Goal: Information Seeking & Learning: Learn about a topic

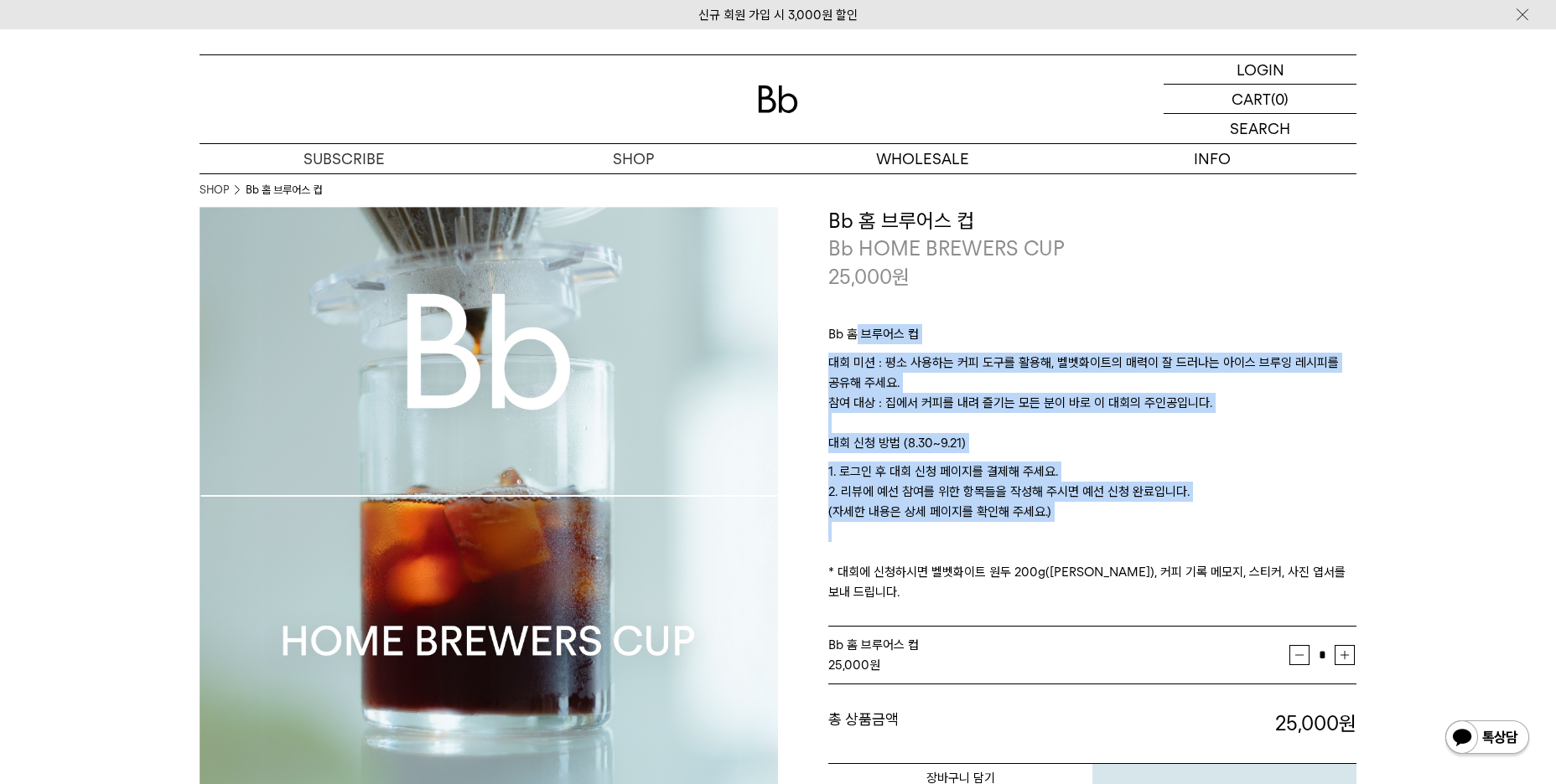
drag, startPoint x: 859, startPoint y: 337, endPoint x: 904, endPoint y: 558, distance: 225.5
click at [904, 558] on div "Bb 홈 브루어스 컵 대회 미션 : 평소 사용하는 커피 도구를 활용해, 벨벳화이트의 매력이 잘 드러나는 아이스 브루잉 레시피를 공유해 주세요.…" at bounding box center [1092, 460] width 528 height 337
click at [897, 534] on p "1. 로그인 후 대회 신청 페이지를 결제해 주세요. 2. 리뷰에 예선 참여를 위한 항목들을 작성해 주시면 예선 신청 완료입니다. (자세한 내용…" at bounding box center [1092, 532] width 528 height 141
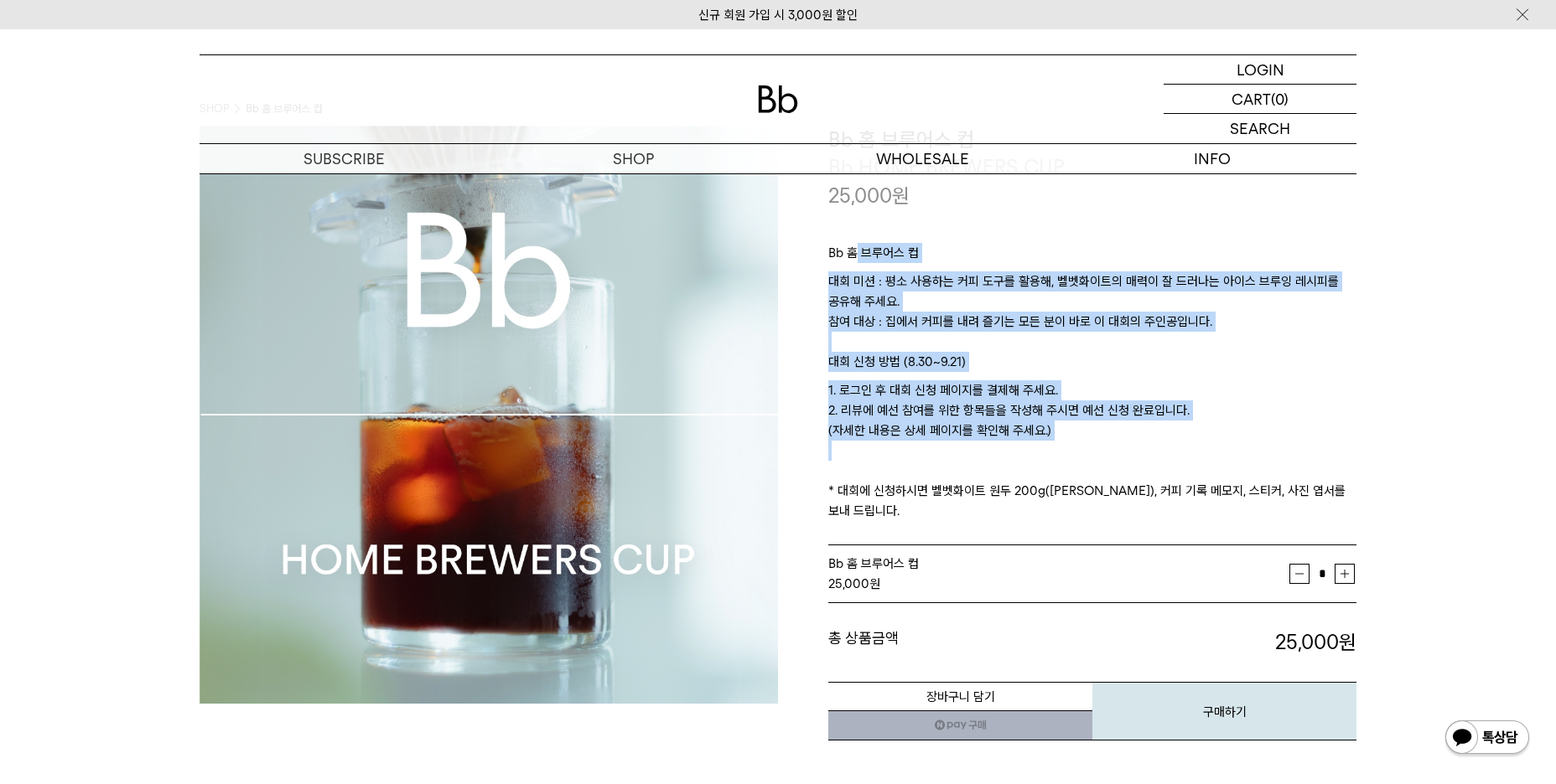
scroll to position [84, 0]
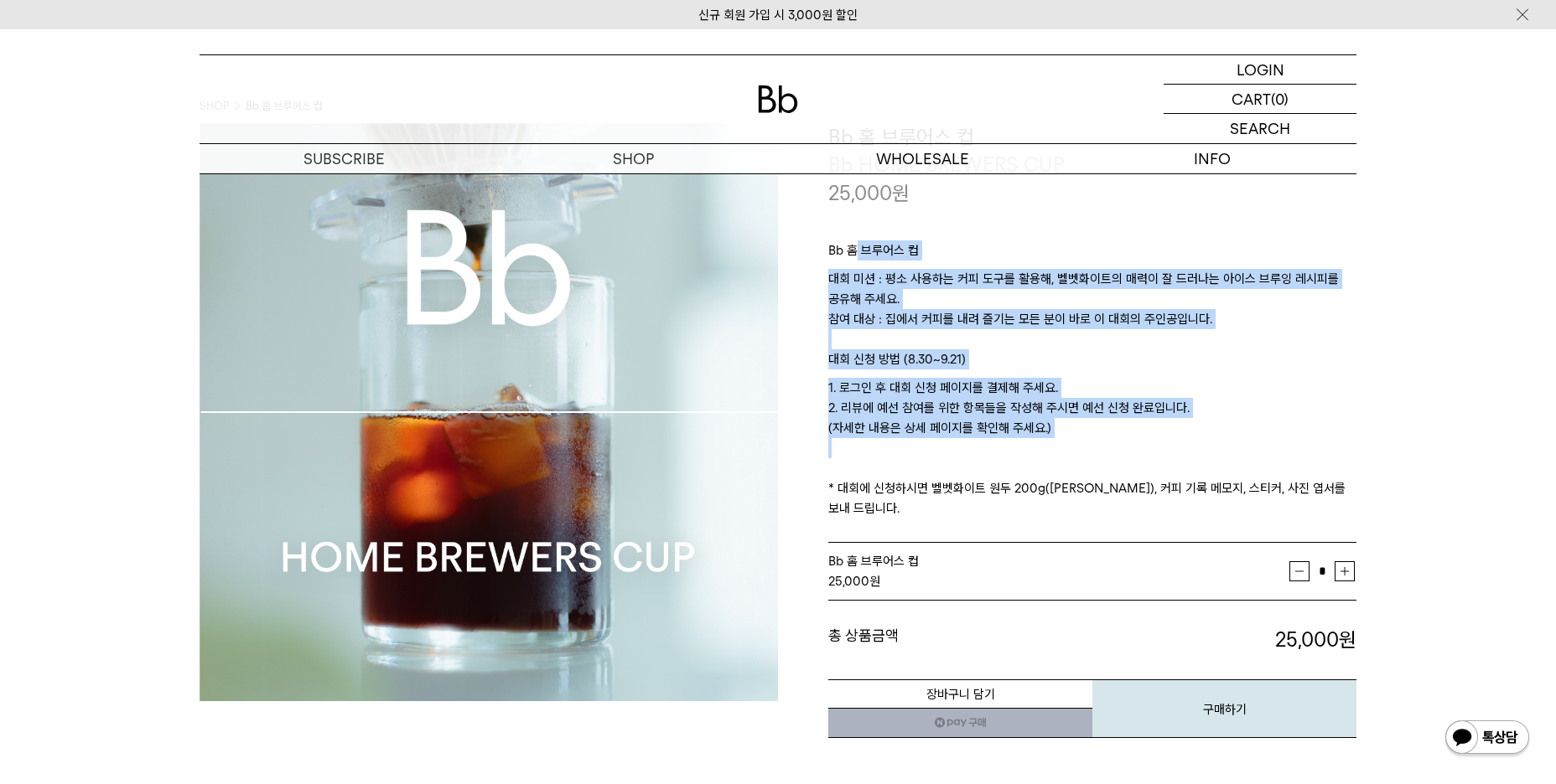
click at [951, 307] on p "대회 미션 : 평소 사용하는 커피 도구를 활용해, 벨벳화이트의 매력이 잘 드러나는 아이스 브루잉 레시피를 공유해 주세요. 참여 대상 : 집에서…" at bounding box center [1092, 309] width 528 height 80
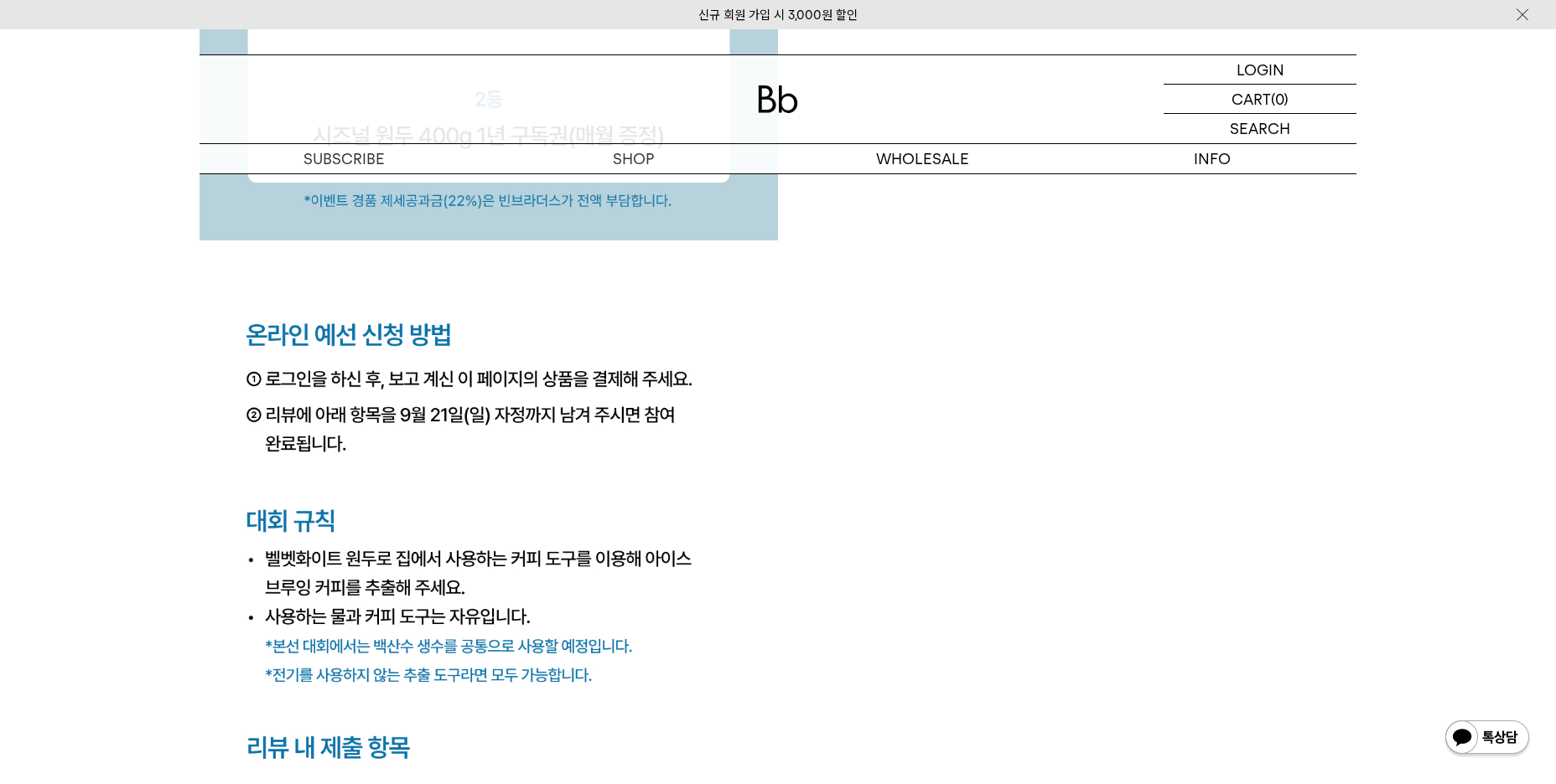
scroll to position [0, 0]
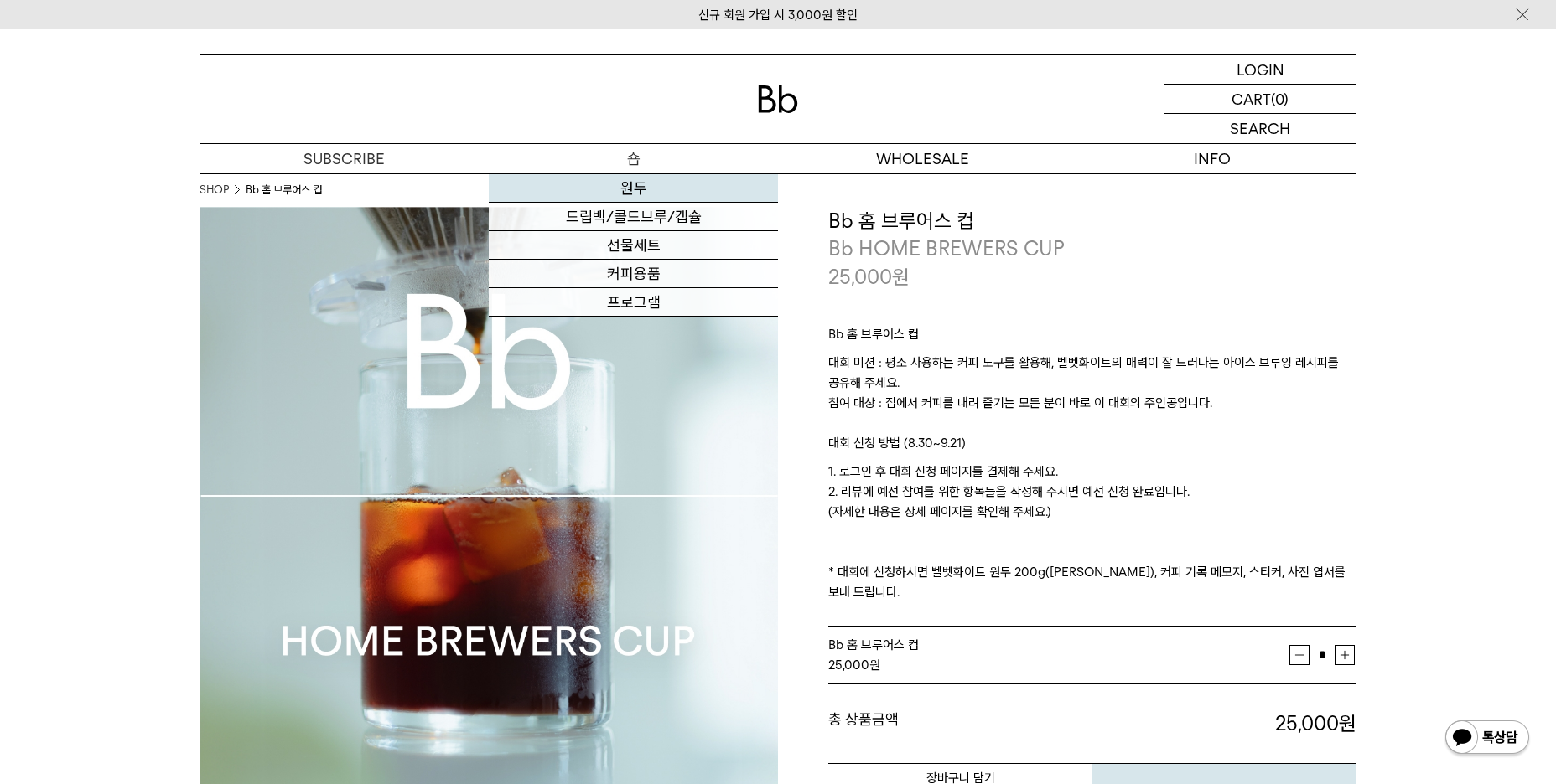
click at [635, 191] on link "원두" at bounding box center [633, 188] width 289 height 29
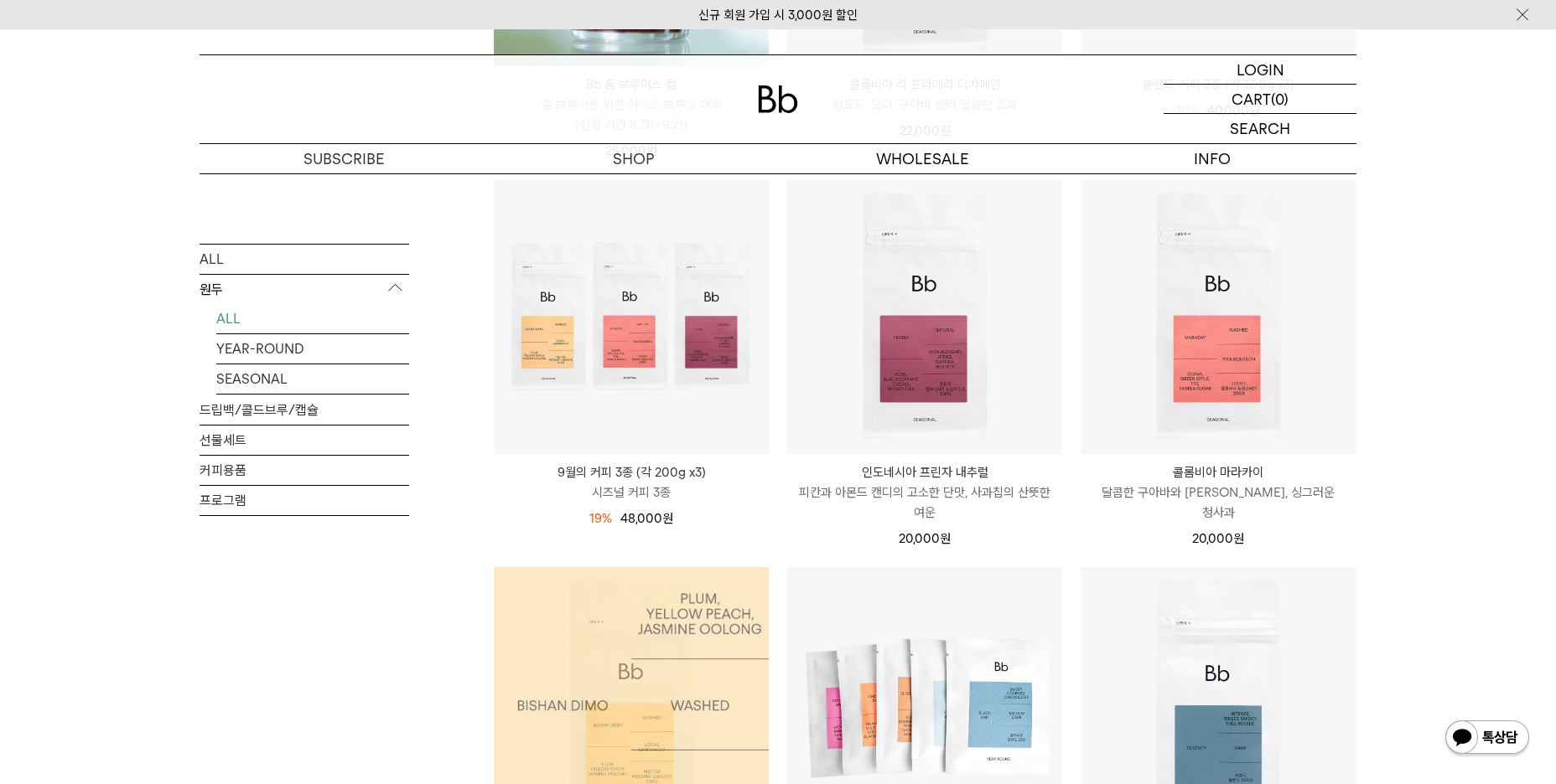
scroll to position [671, 0]
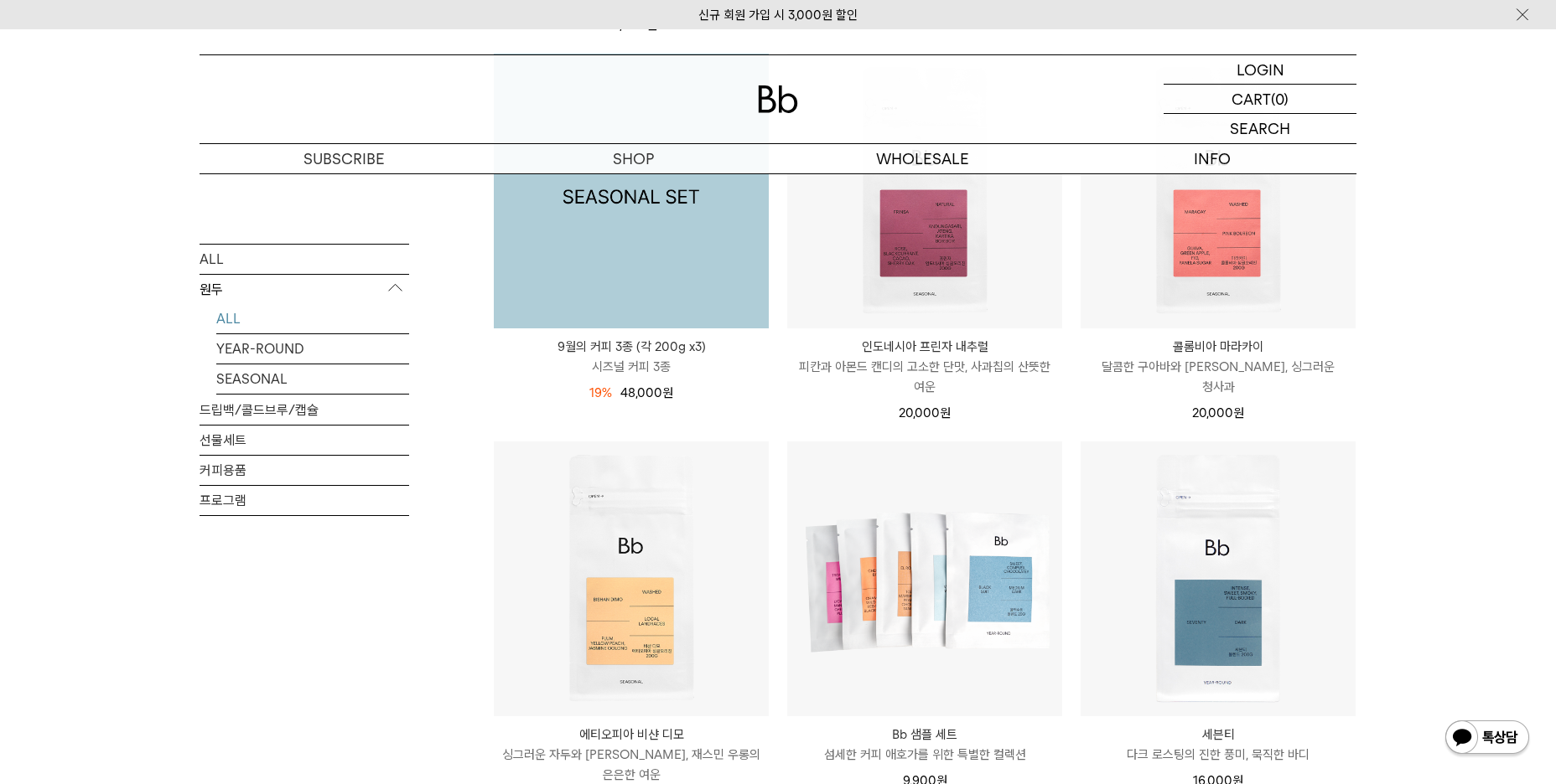
click at [602, 254] on img at bounding box center [631, 191] width 275 height 275
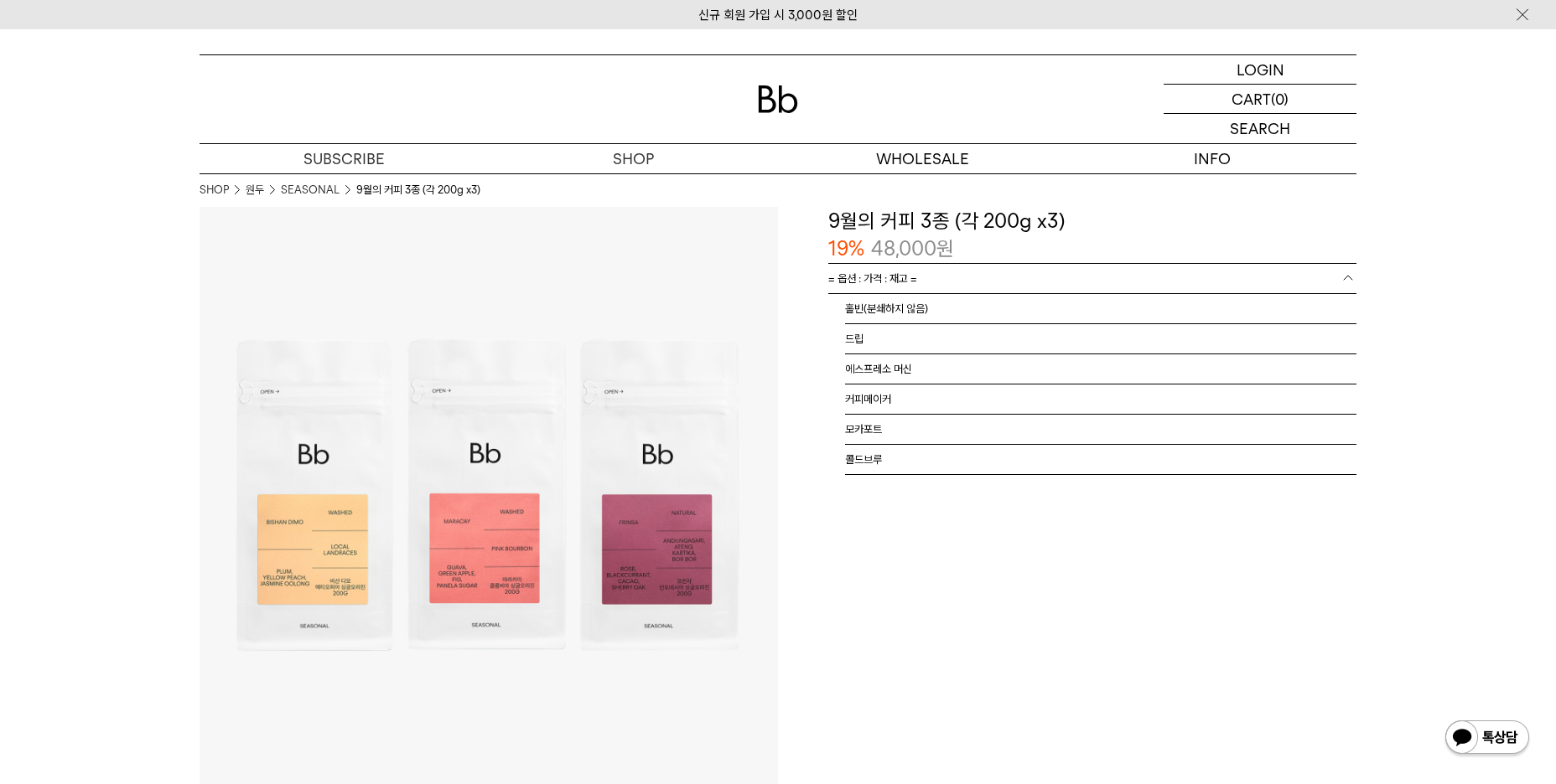
click at [964, 264] on link "= 옵션 : 가격 : 재고 =" at bounding box center [1092, 279] width 528 height 29
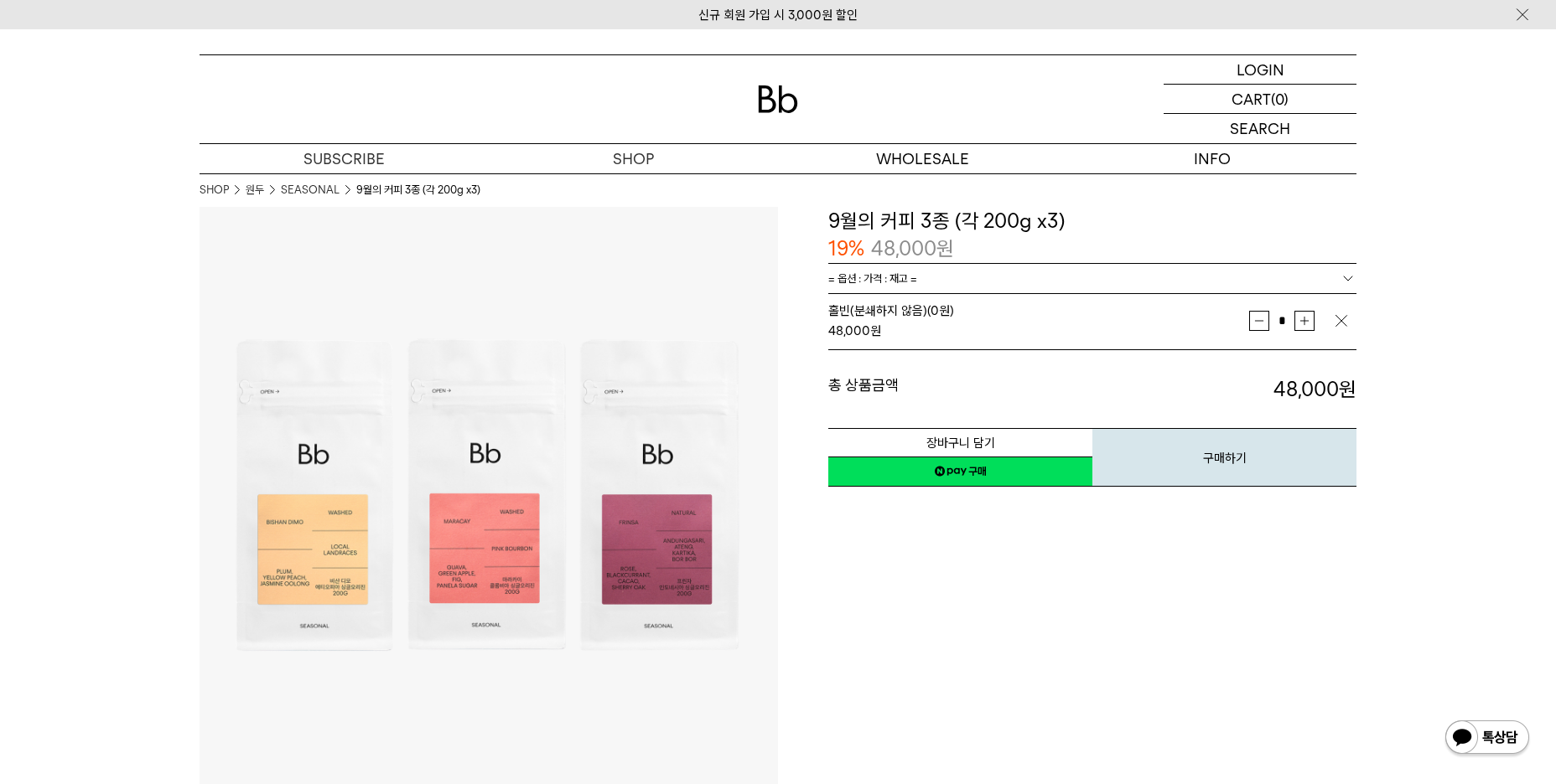
click at [812, 497] on div "**********" at bounding box center [1067, 497] width 579 height 579
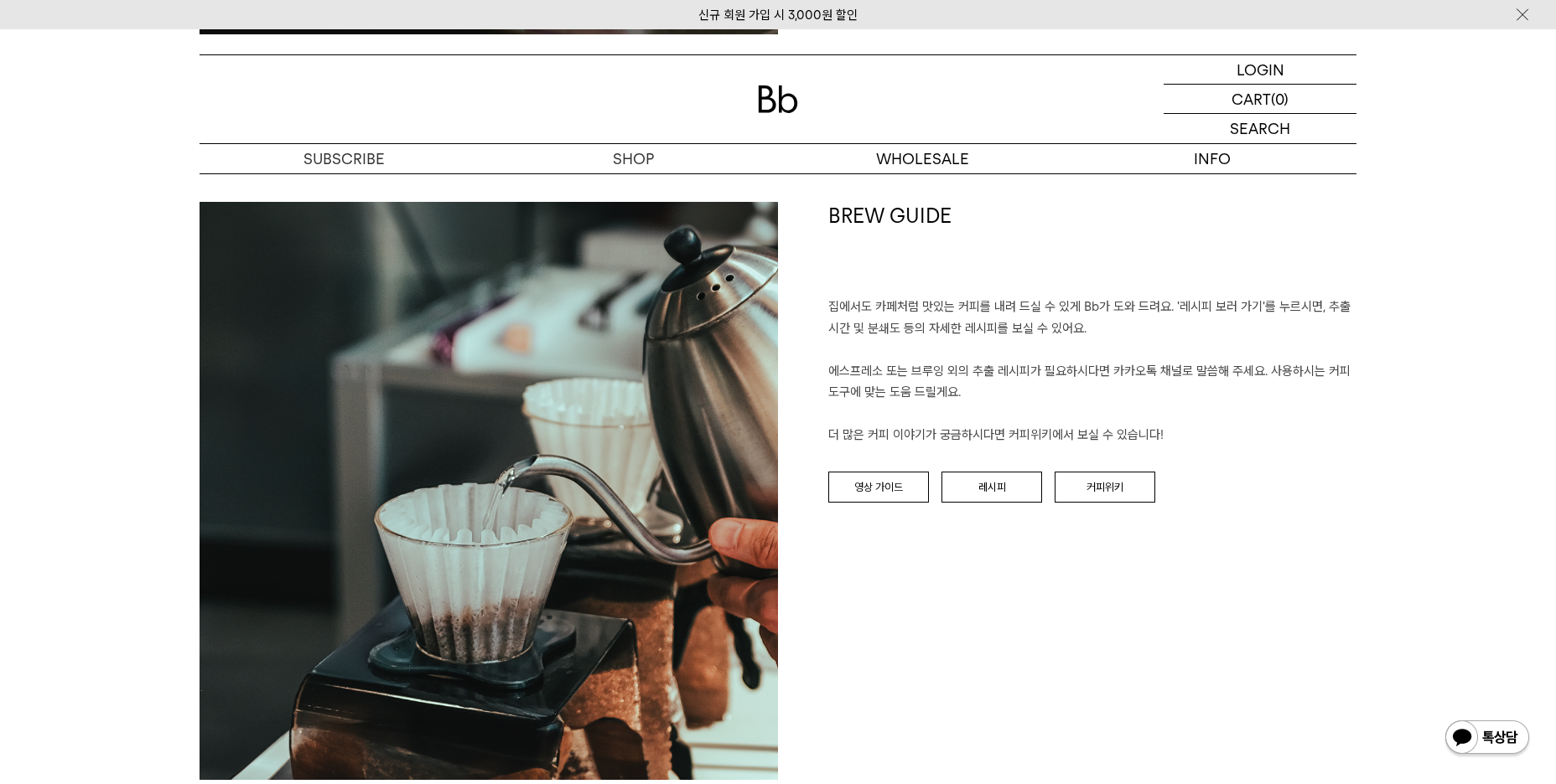
scroll to position [3352, 0]
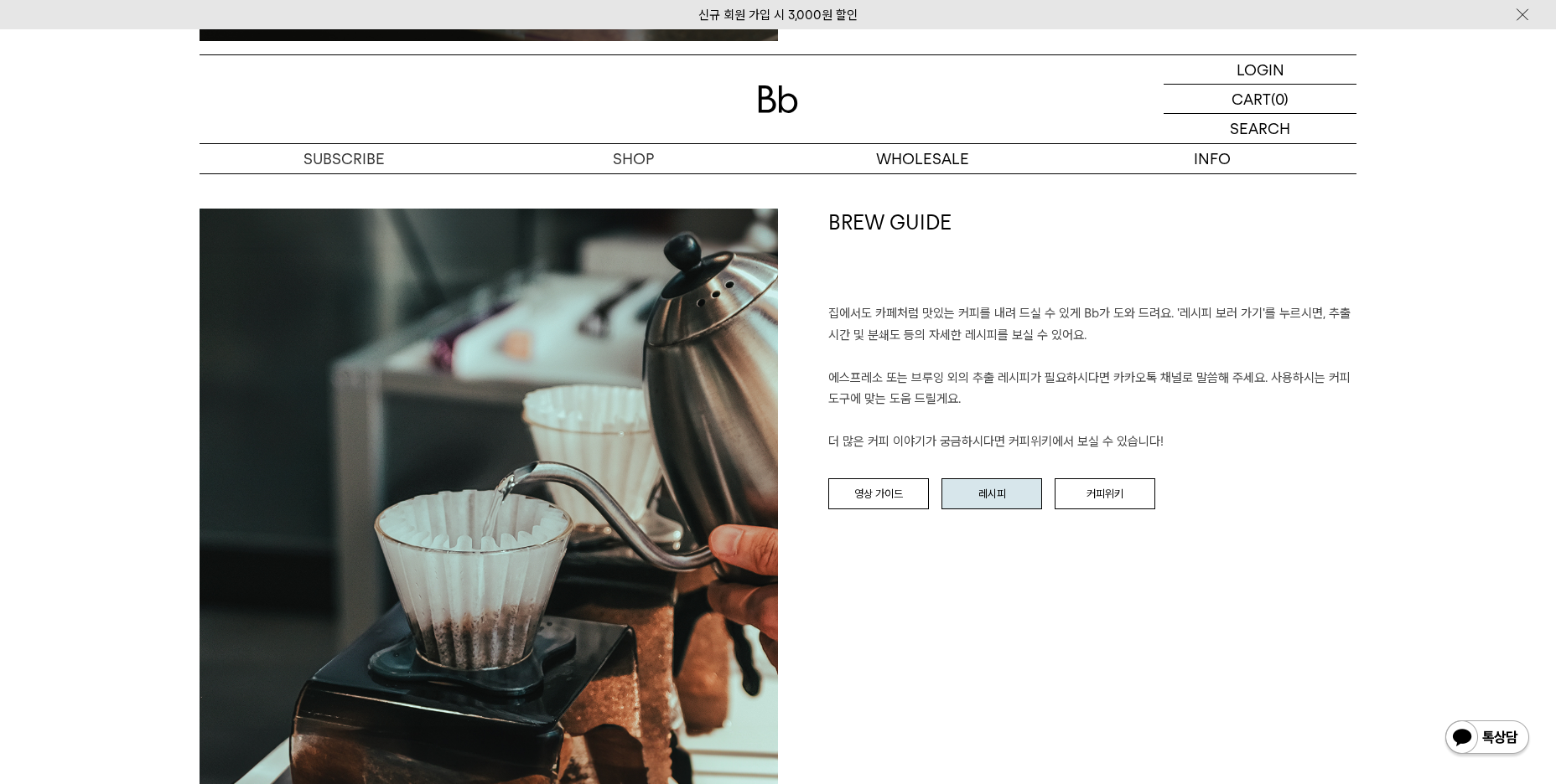
click at [965, 501] on link "레시피" at bounding box center [992, 494] width 100 height 32
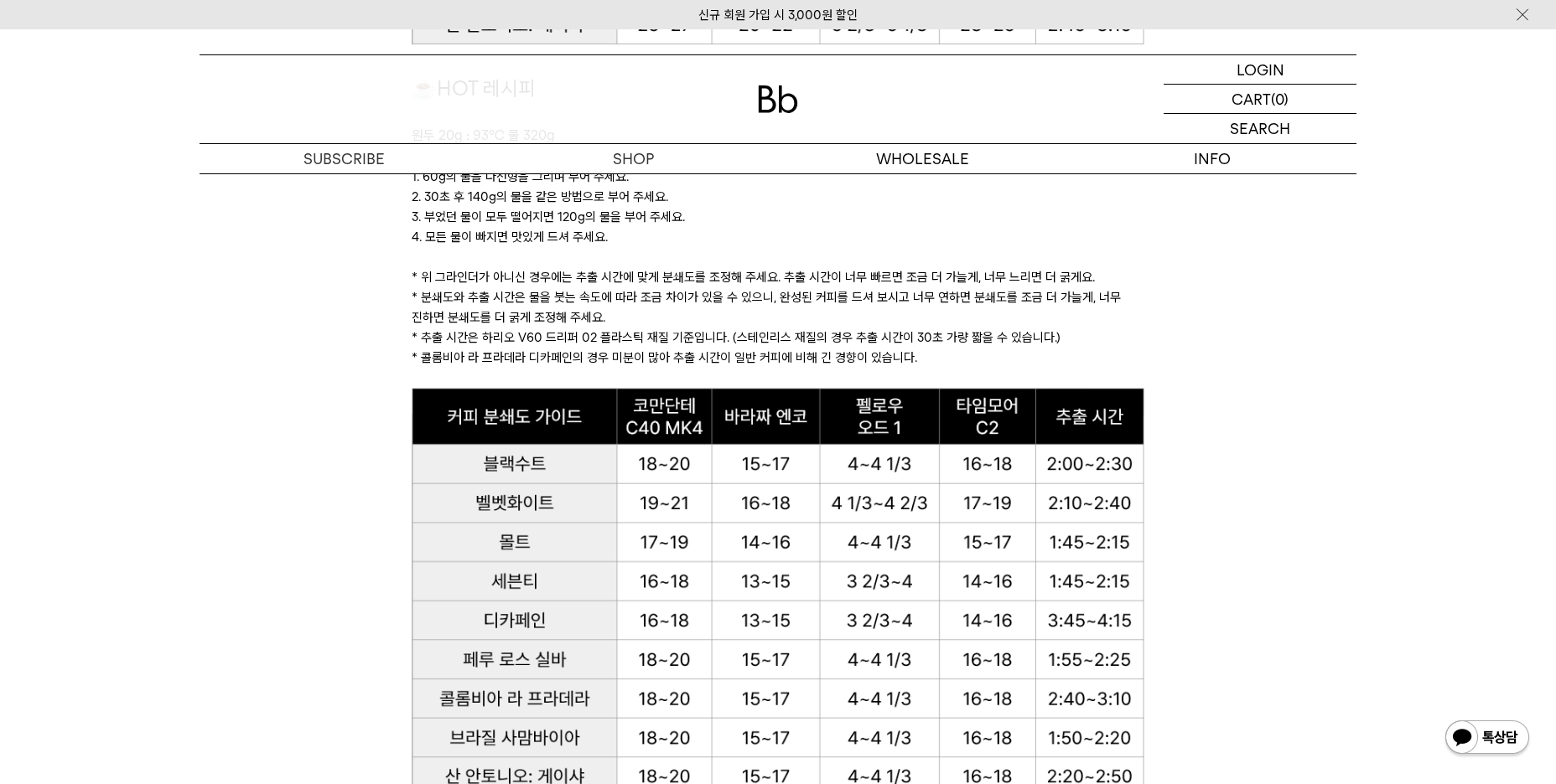
scroll to position [1760, 0]
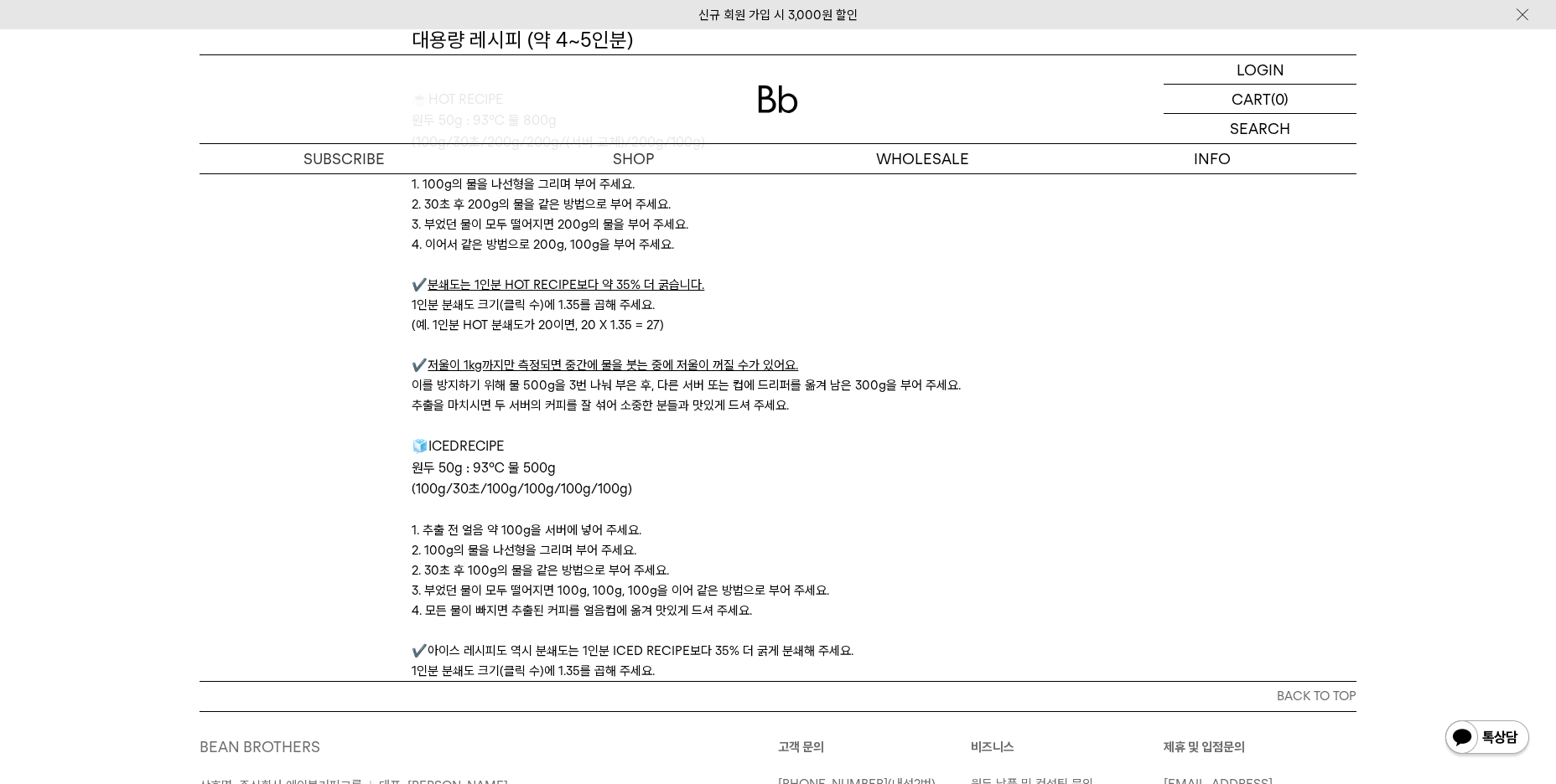
scroll to position [5591, 0]
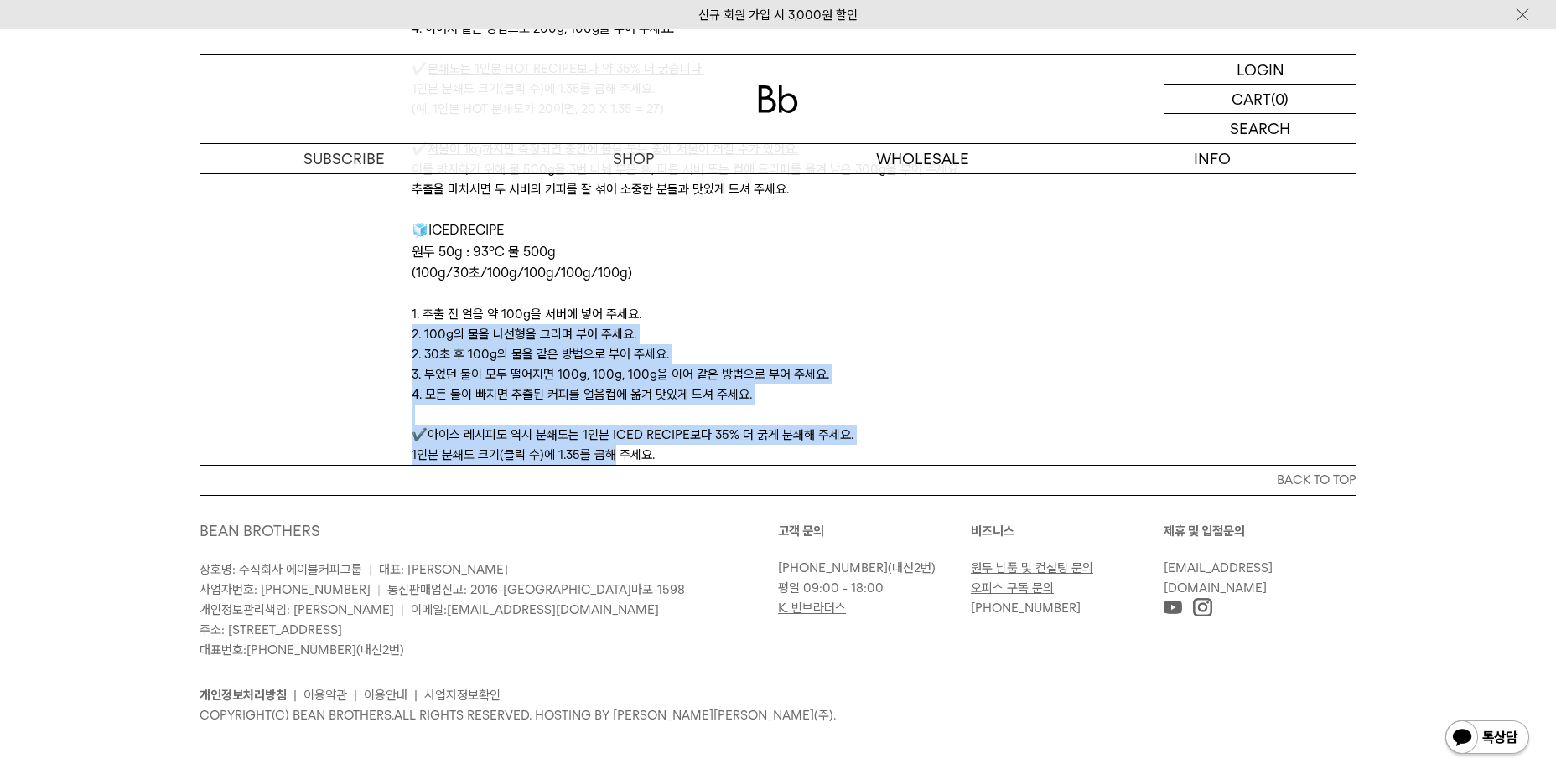
drag, startPoint x: 611, startPoint y: 452, endPoint x: 662, endPoint y: 311, distance: 149.9
click at [662, 311] on div "대용량 레시피 (약 4~5인분) ☕ HOT RECIPE 원두 50g : 93℃ 물 800g (100g/30초/200g/200g/(서버 교체)/…" at bounding box center [778, 136] width 732 height 657
click at [662, 306] on p "1. 추출 전 얼음 약 100g을 서버에 넣어 주세요." at bounding box center [778, 314] width 732 height 20
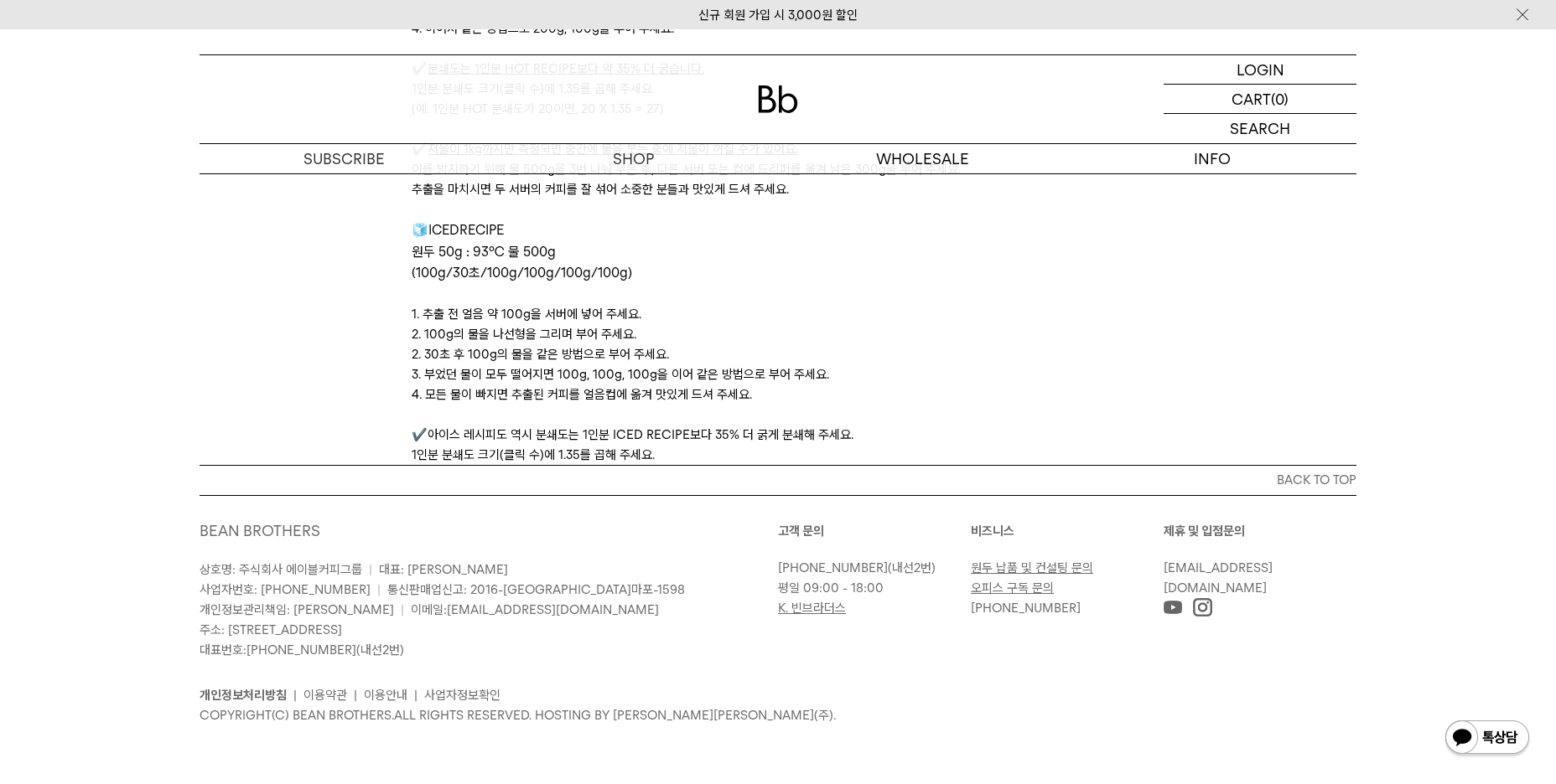
scroll to position [0, 0]
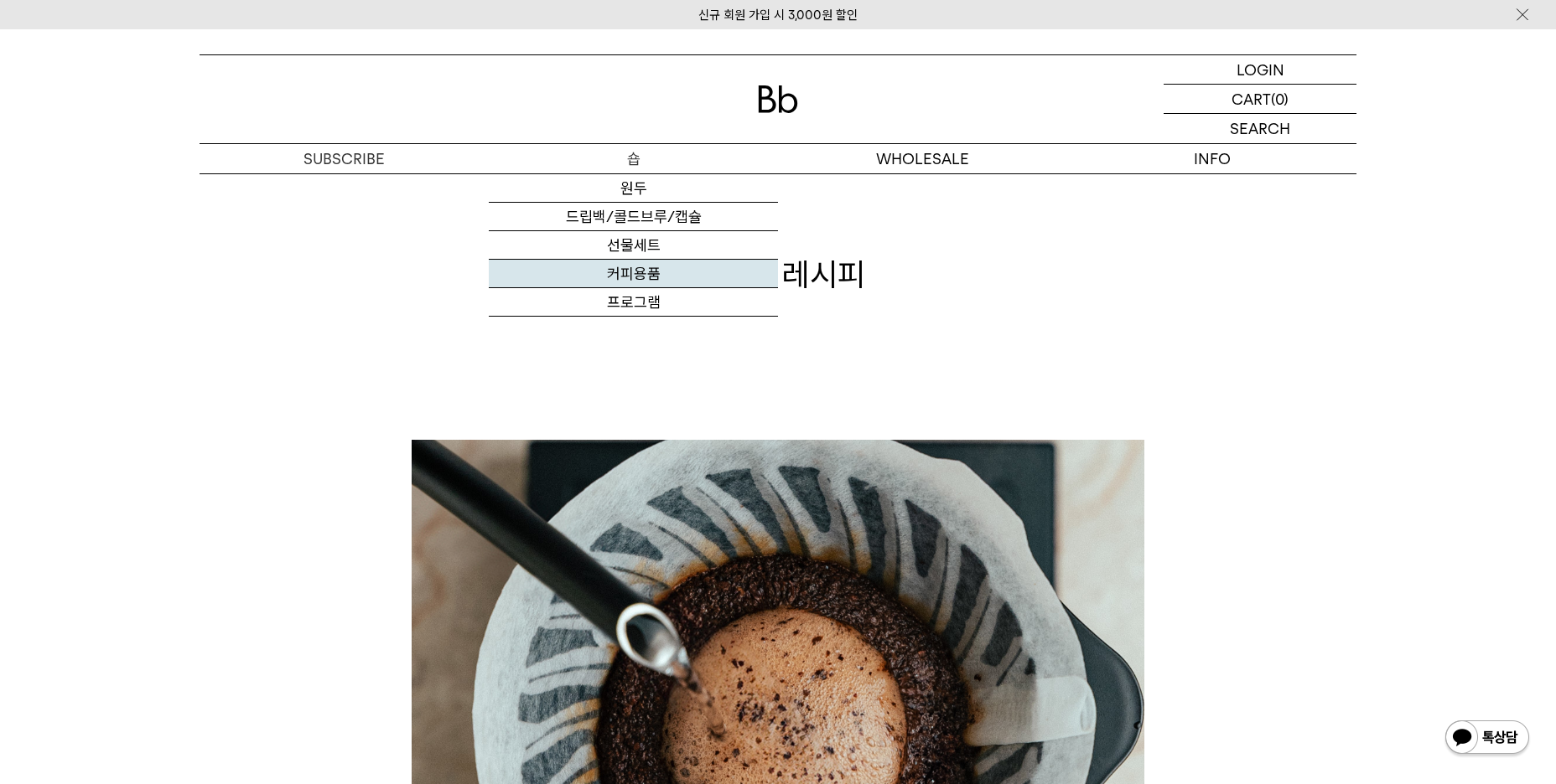
click at [645, 276] on link "커피용품" at bounding box center [633, 274] width 289 height 29
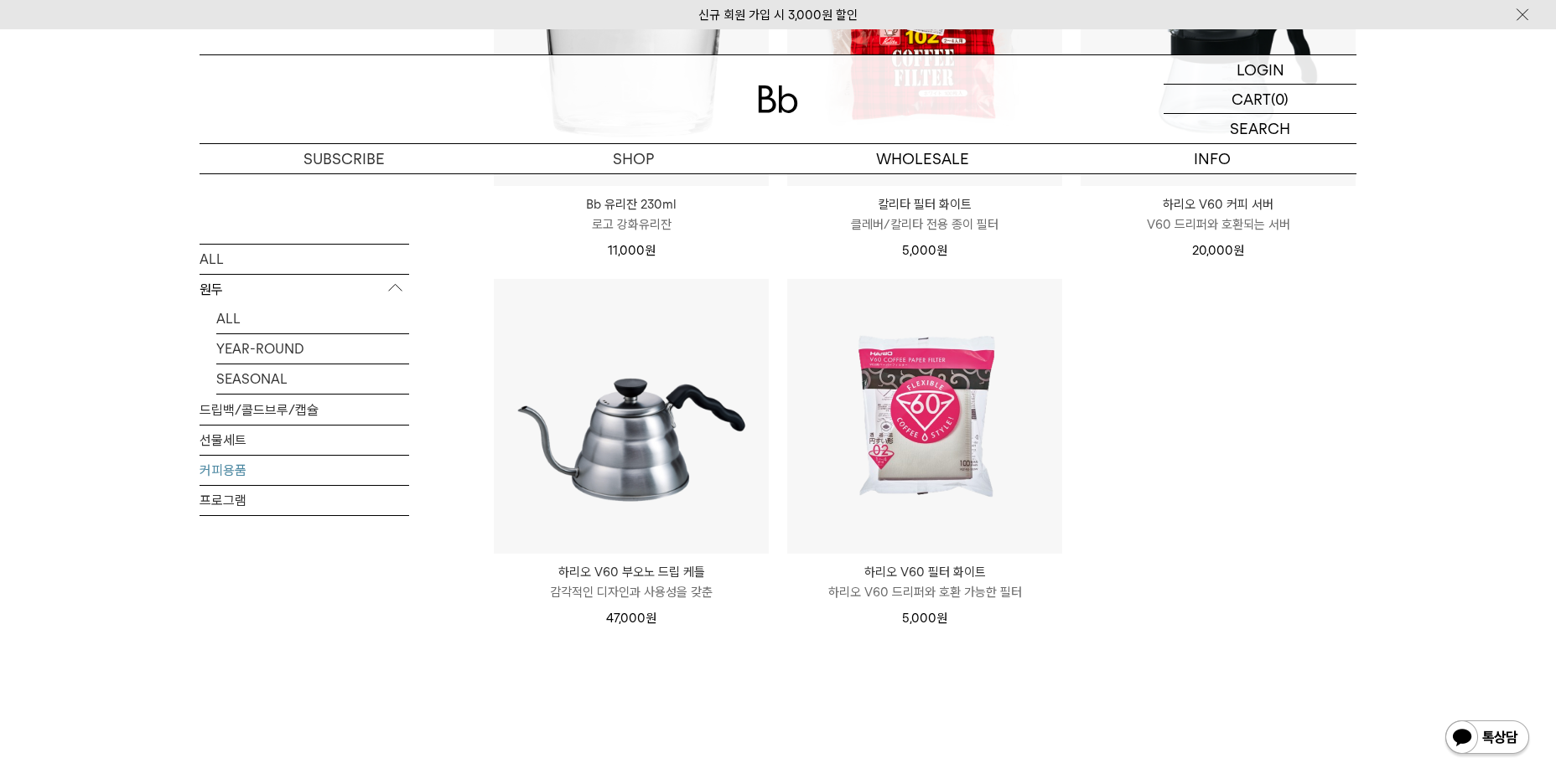
scroll to position [84, 0]
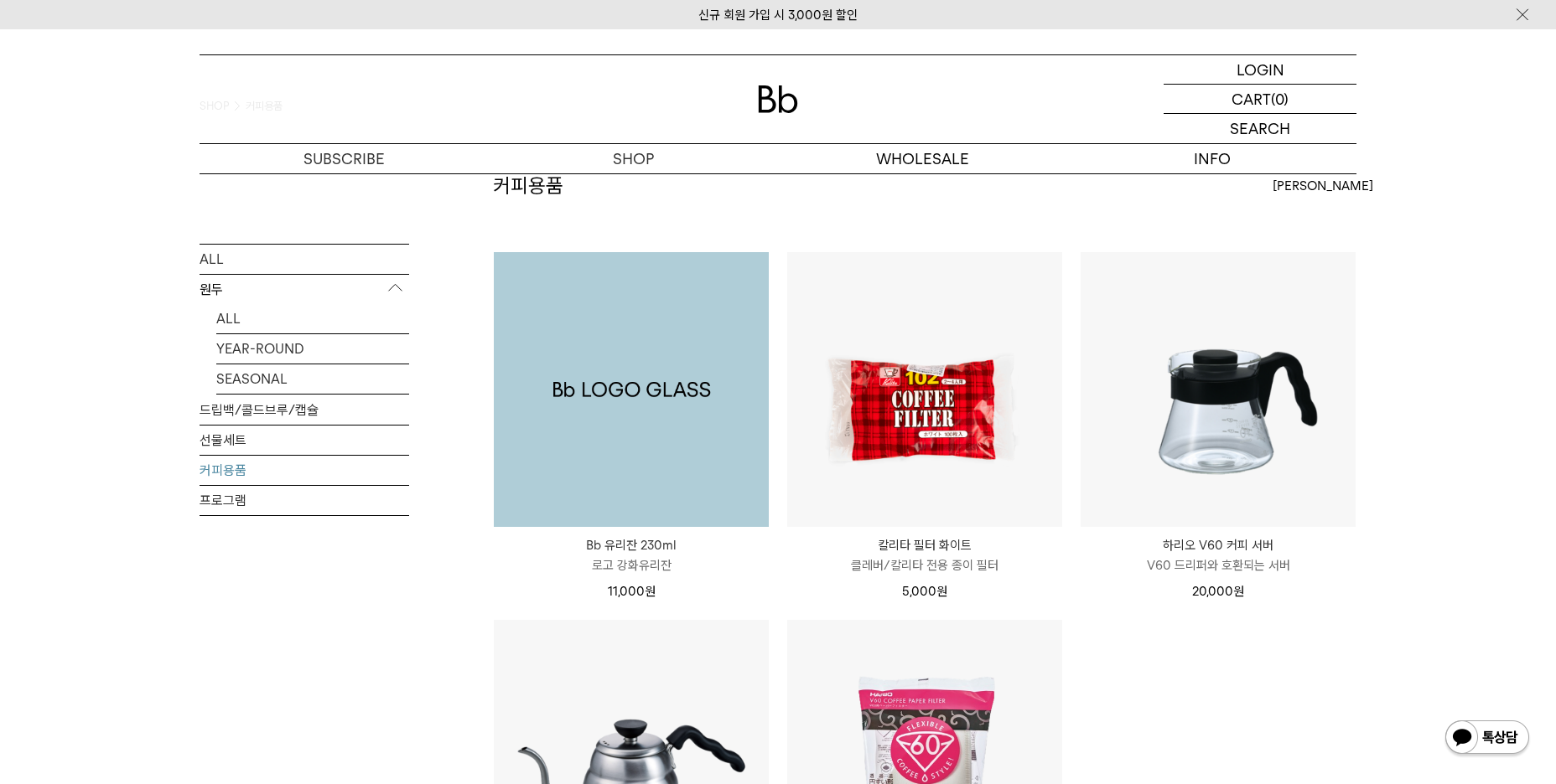
click at [675, 369] on img at bounding box center [631, 390] width 275 height 275
